Goal: Task Accomplishment & Management: Use online tool/utility

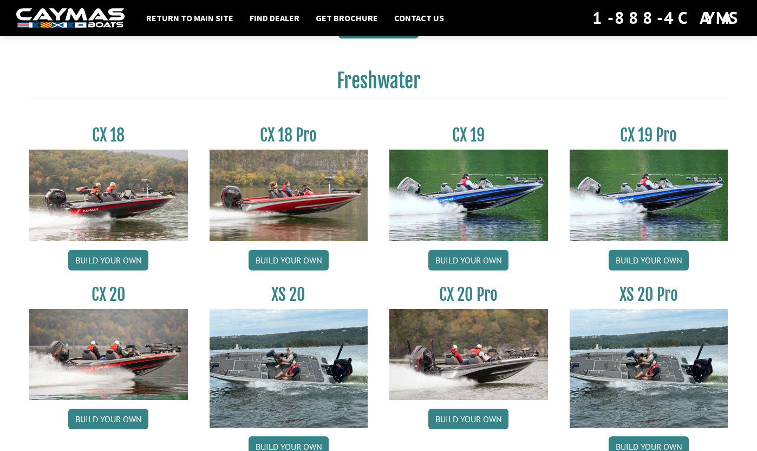
scroll to position [883, 0]
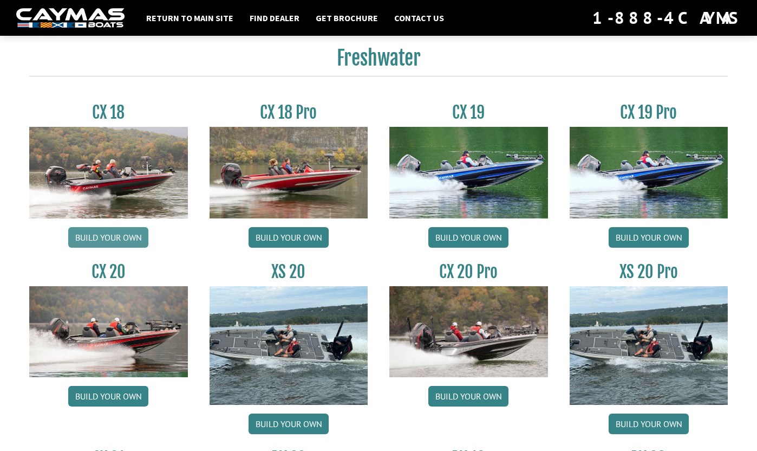
click at [128, 243] on link "Build your own" at bounding box center [108, 237] width 80 height 21
click at [484, 242] on link "Build your own" at bounding box center [468, 237] width 80 height 21
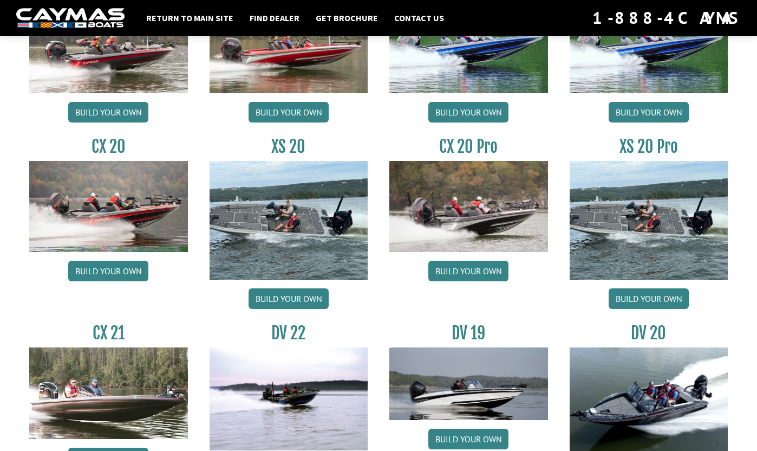
scroll to position [1011, 0]
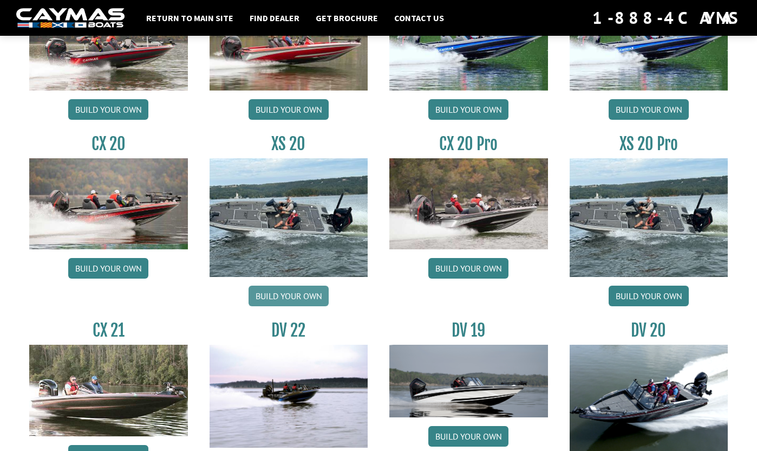
click at [304, 298] on link "Build your own" at bounding box center [289, 295] width 80 height 21
